Goal: Find specific page/section: Find specific page/section

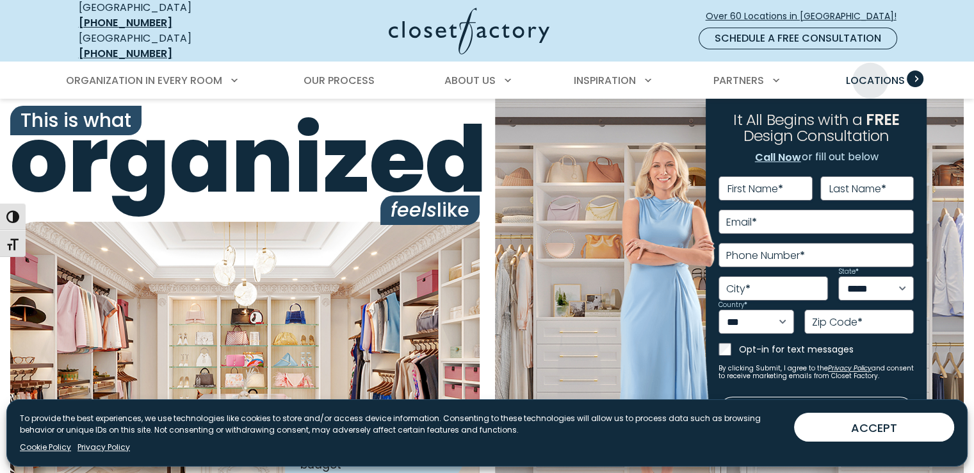
click at [870, 73] on span "Locations" at bounding box center [874, 80] width 59 height 15
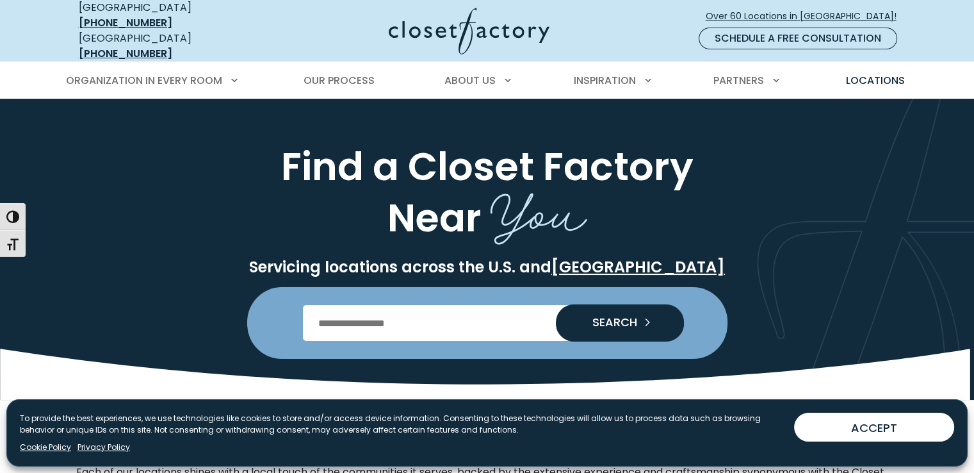
click at [370, 310] on input "Enter Postal Code" at bounding box center [487, 323] width 368 height 36
type input "*****"
click at [633, 316] on span "SEARCH" at bounding box center [609, 322] width 55 height 12
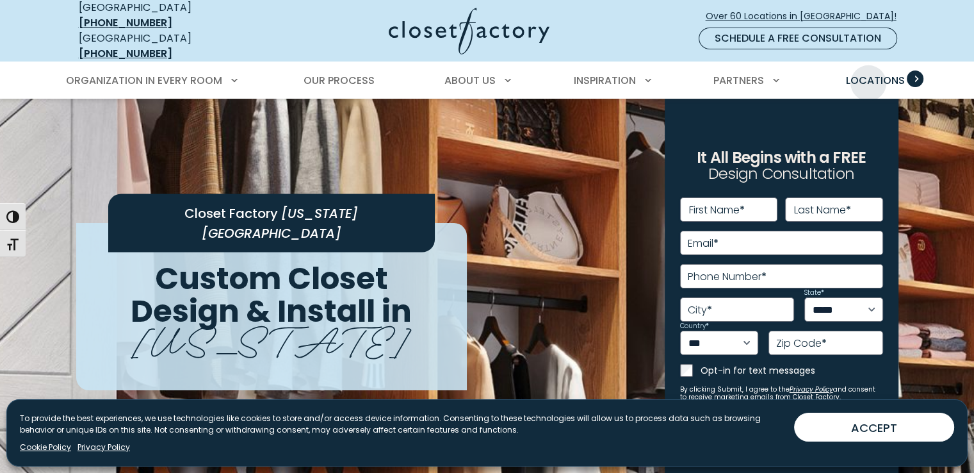
click at [868, 73] on span "Locations" at bounding box center [874, 80] width 59 height 15
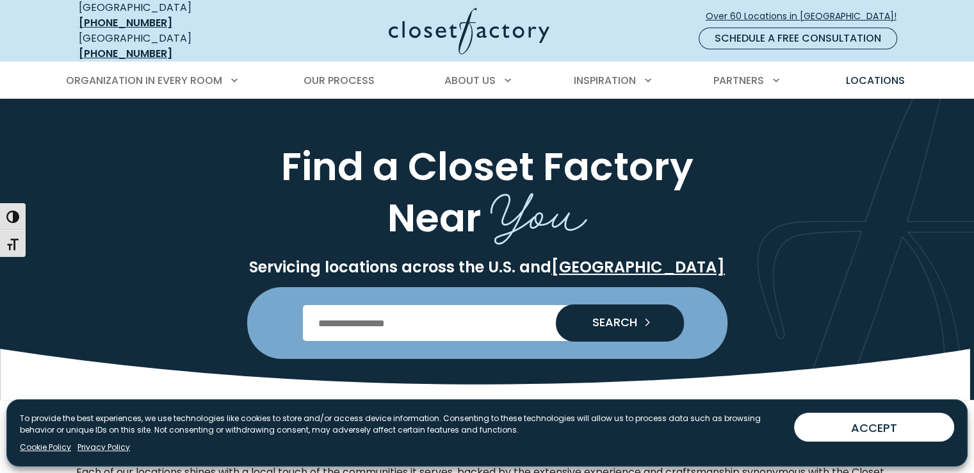
click at [387, 311] on input "Enter Postal Code" at bounding box center [487, 323] width 368 height 36
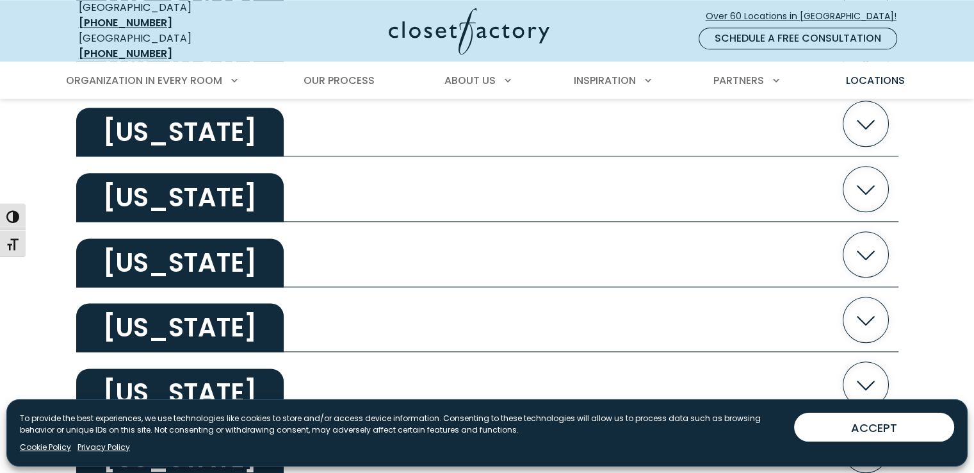
scroll to position [1665, 0]
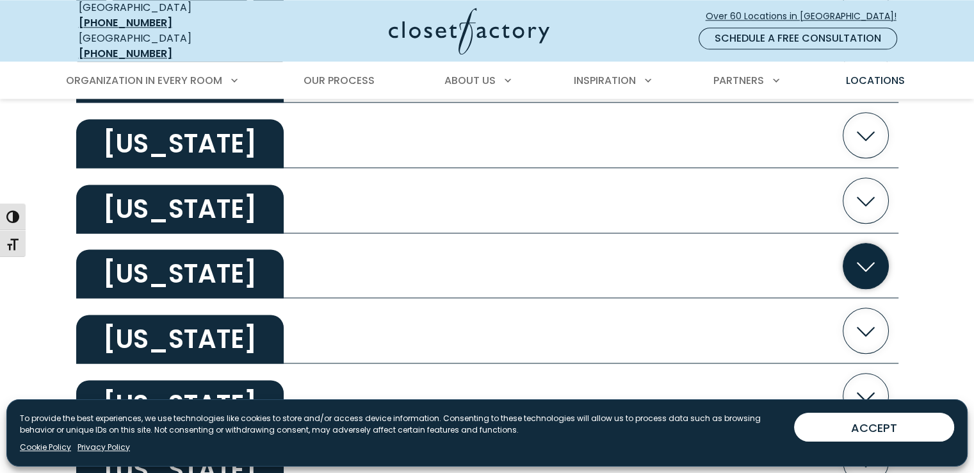
click at [204, 249] on h2 "[US_STATE]" at bounding box center [179, 273] width 207 height 49
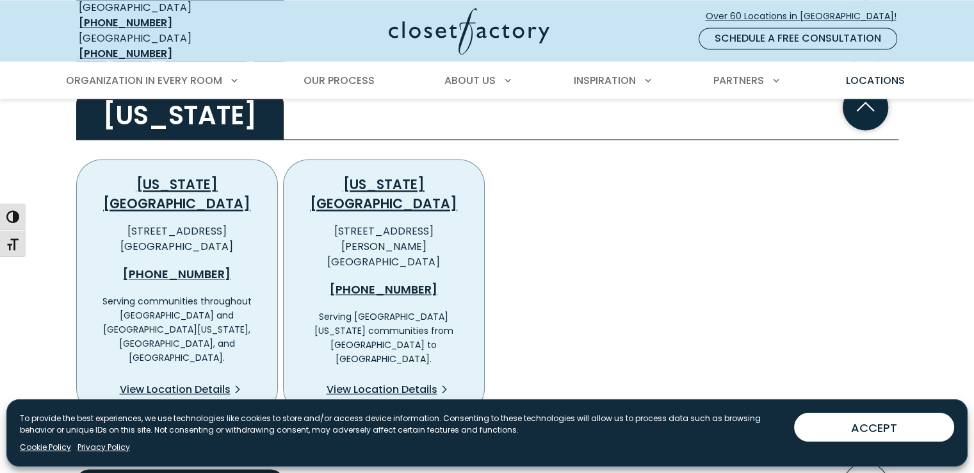
scroll to position [1824, 0]
click at [190, 381] on span "View Location Details" at bounding box center [175, 388] width 111 height 15
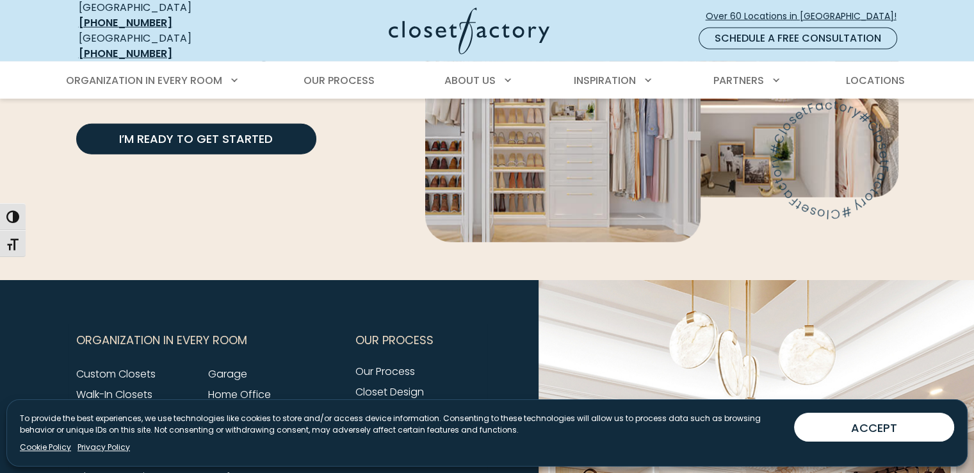
scroll to position [3733, 0]
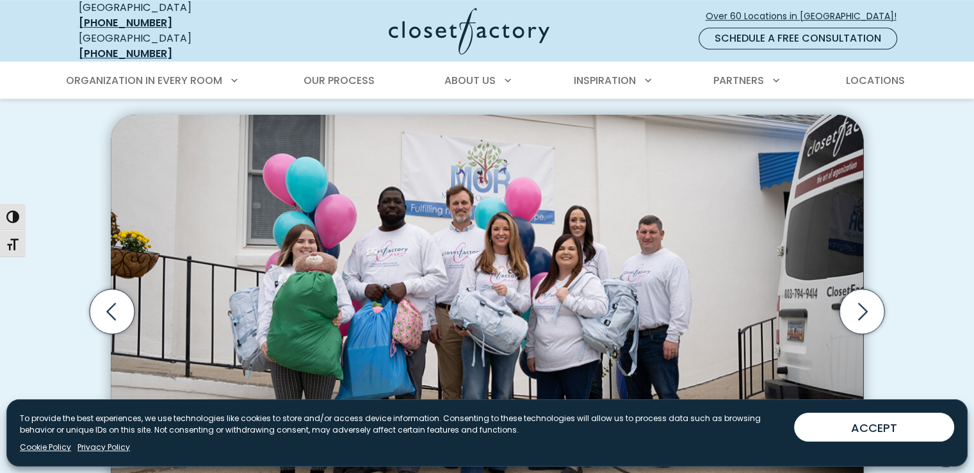
scroll to position [925, 0]
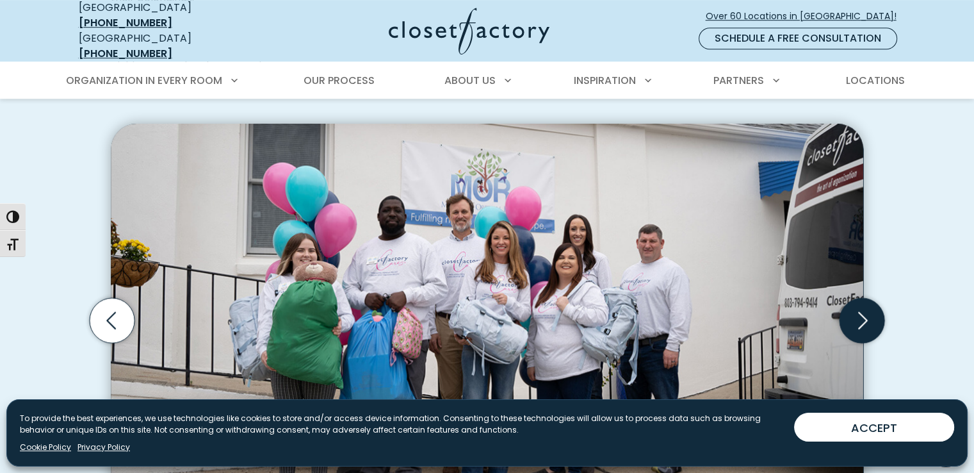
click at [859, 298] on icon "Next slide" at bounding box center [862, 320] width 45 height 45
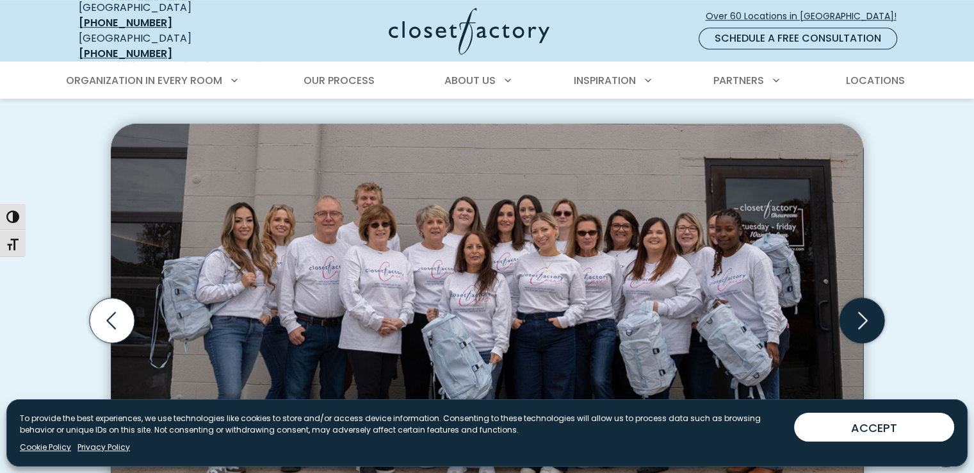
click at [859, 298] on icon "Next slide" at bounding box center [862, 320] width 45 height 45
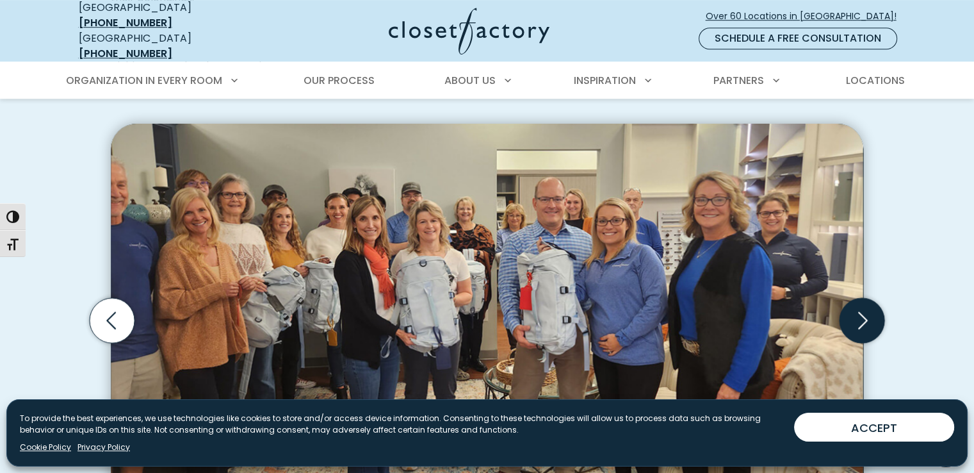
click at [859, 298] on icon "Next slide" at bounding box center [862, 320] width 45 height 45
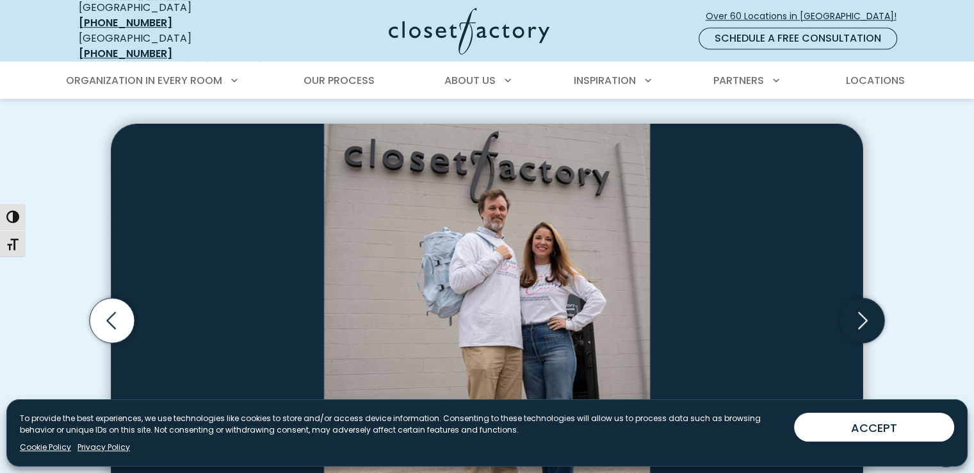
click at [859, 298] on icon "Next slide" at bounding box center [862, 320] width 45 height 45
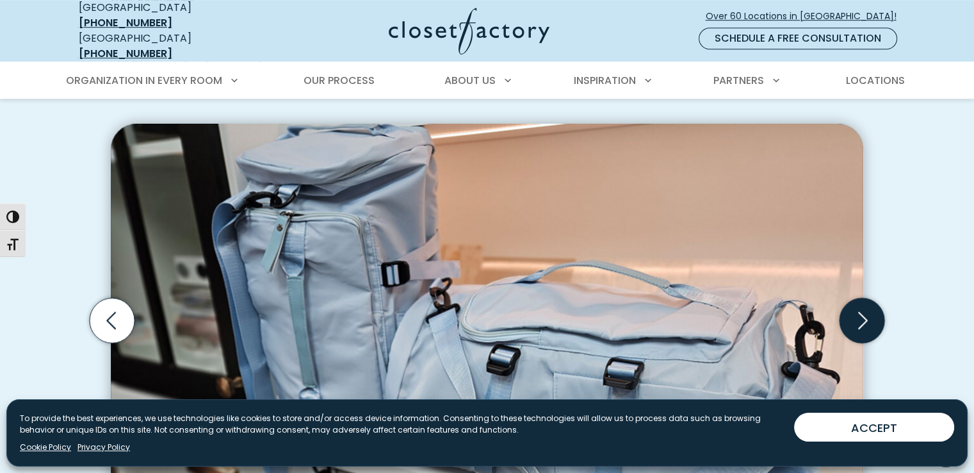
click at [859, 298] on icon "Next slide" at bounding box center [862, 320] width 45 height 45
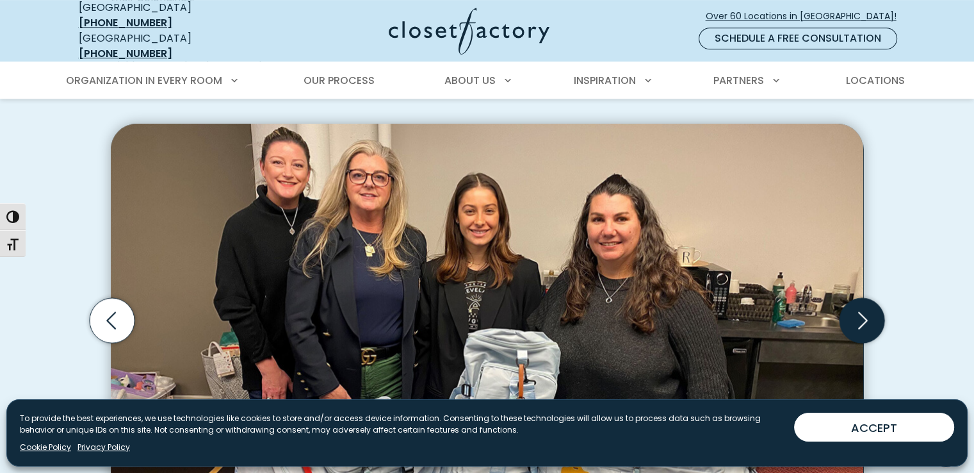
click at [859, 298] on icon "Next slide" at bounding box center [862, 320] width 45 height 45
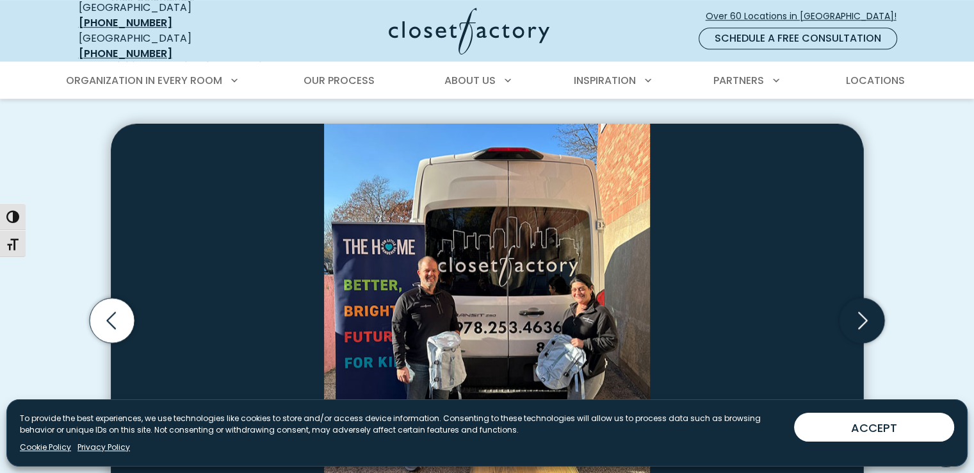
click at [859, 298] on icon "Next slide" at bounding box center [862, 320] width 45 height 45
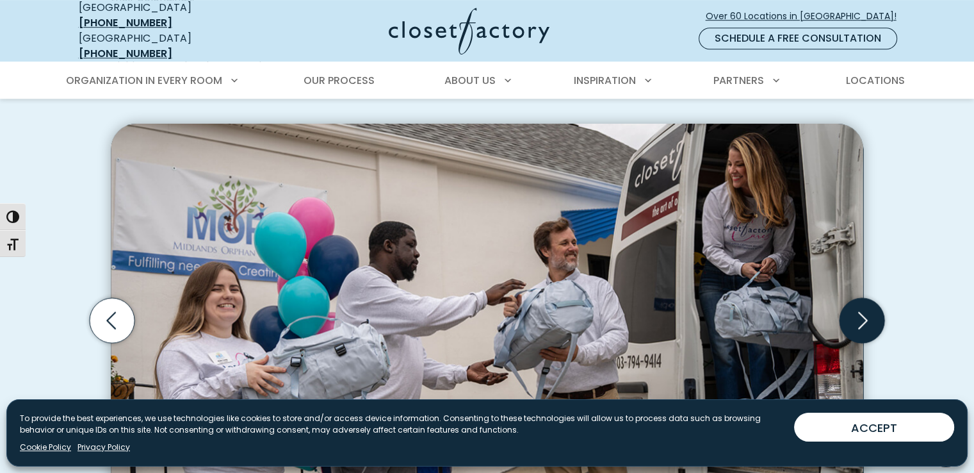
click at [859, 298] on icon "Next slide" at bounding box center [862, 320] width 45 height 45
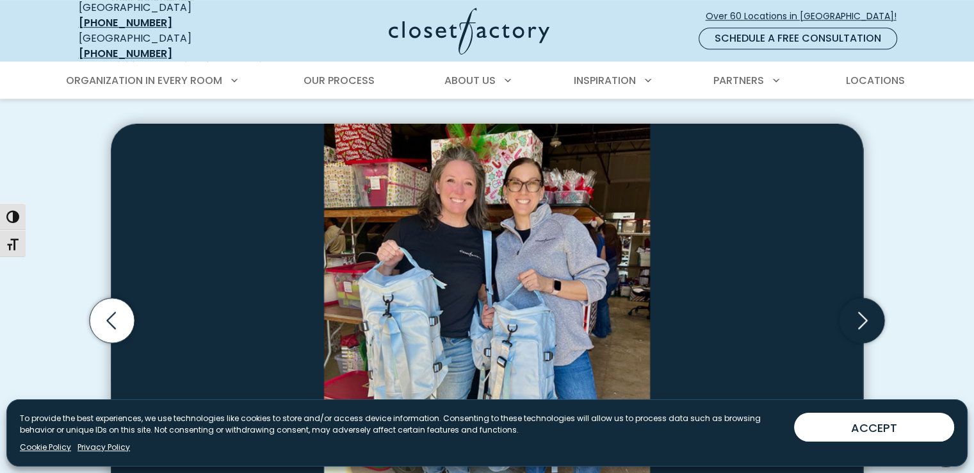
click at [859, 298] on icon "Next slide" at bounding box center [862, 320] width 45 height 45
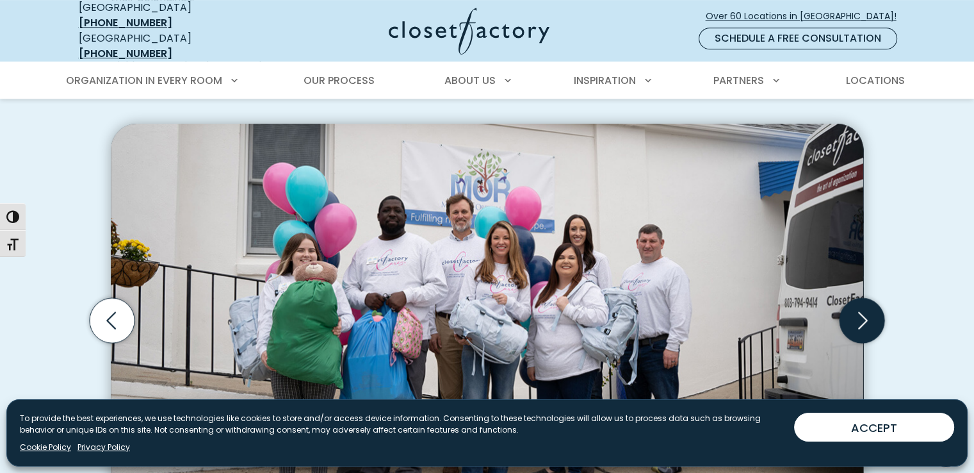
click at [859, 298] on icon "Next slide" at bounding box center [862, 320] width 45 height 45
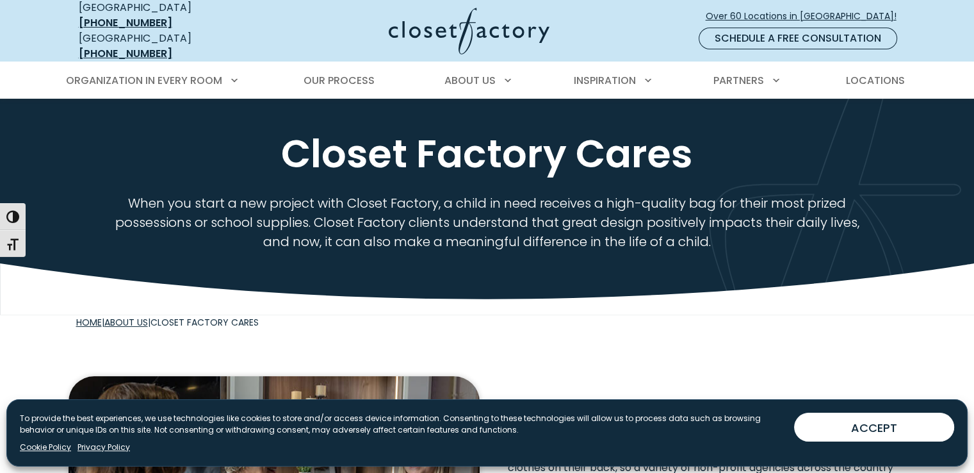
scroll to position [0, 0]
